Goal: Find specific page/section: Find specific page/section

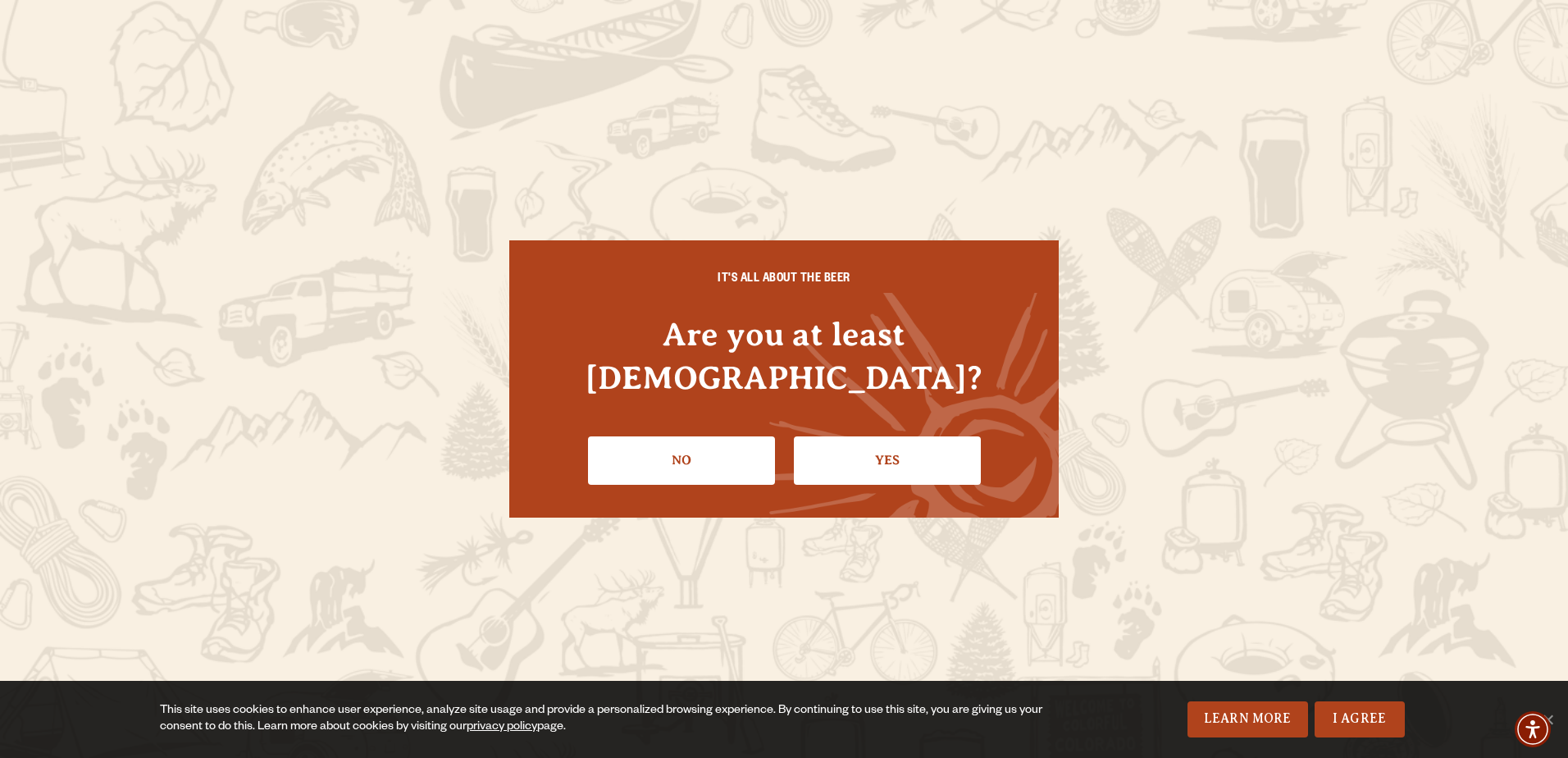
click at [852, 437] on link "Yes" at bounding box center [887, 460] width 187 height 47
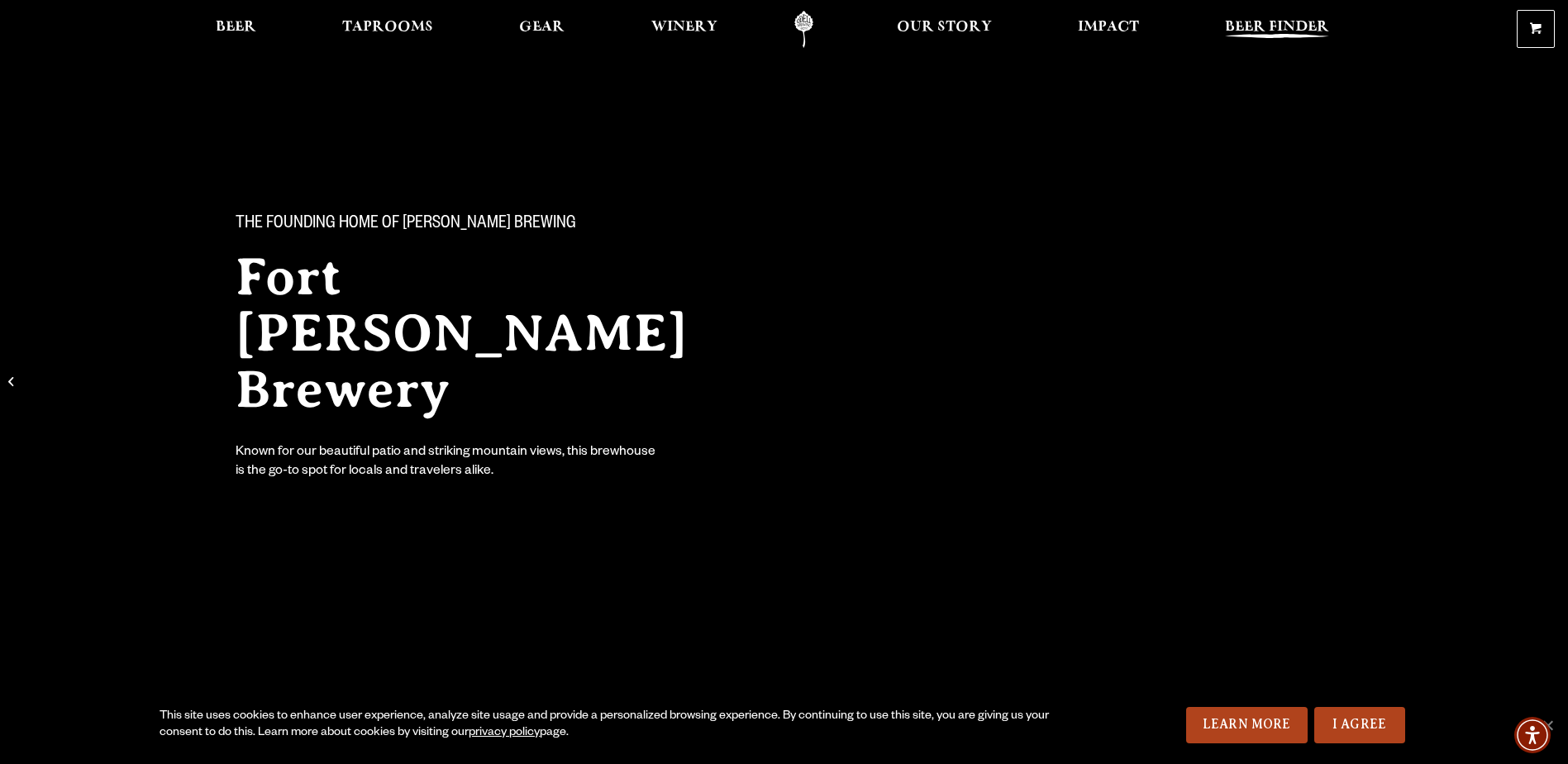
click at [1273, 29] on span "Beer Finder" at bounding box center [1277, 28] width 104 height 13
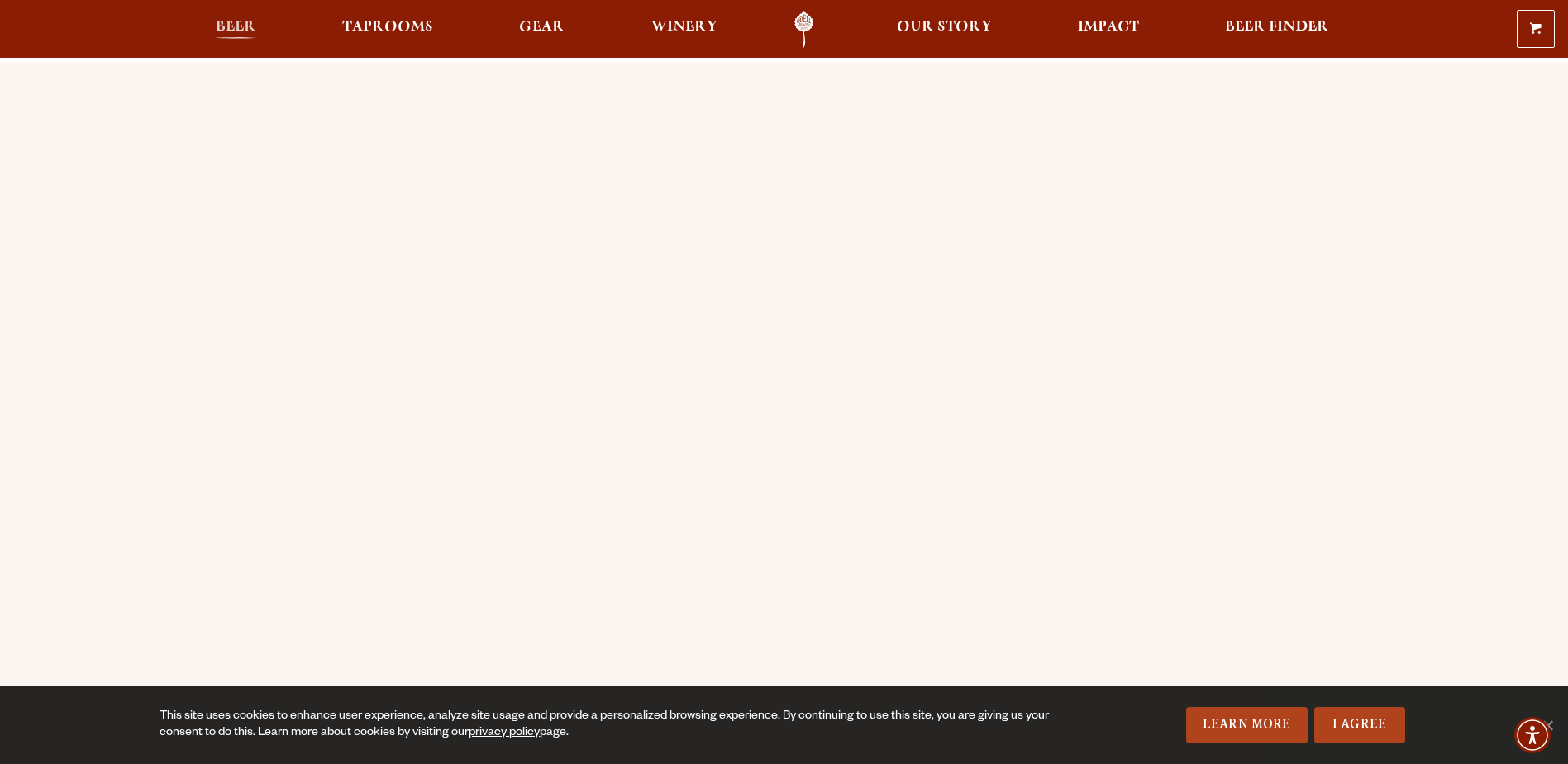
click at [240, 23] on span "Beer" at bounding box center [236, 28] width 40 height 13
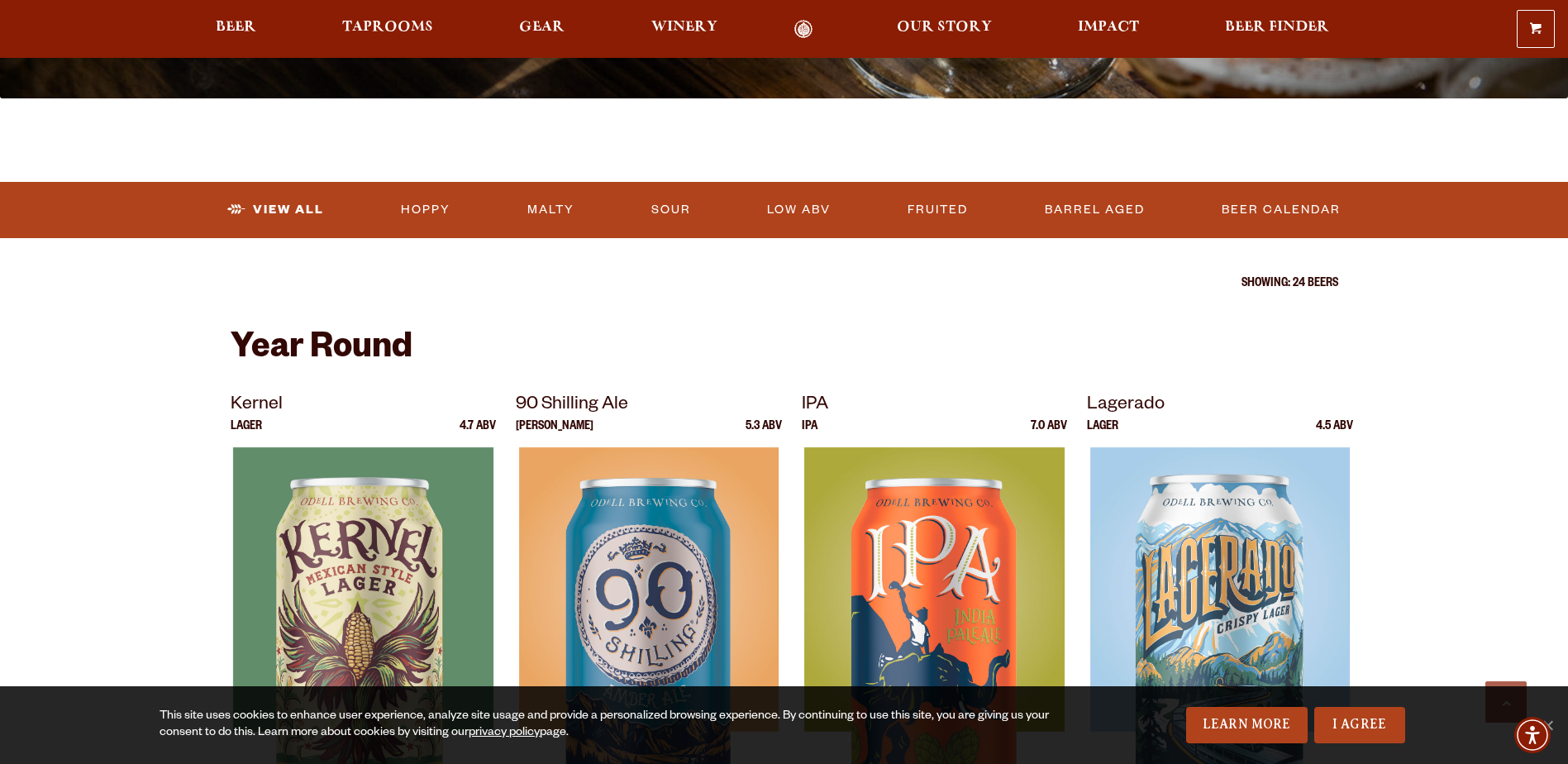
scroll to position [413, 0]
